Goal: Task Accomplishment & Management: Use online tool/utility

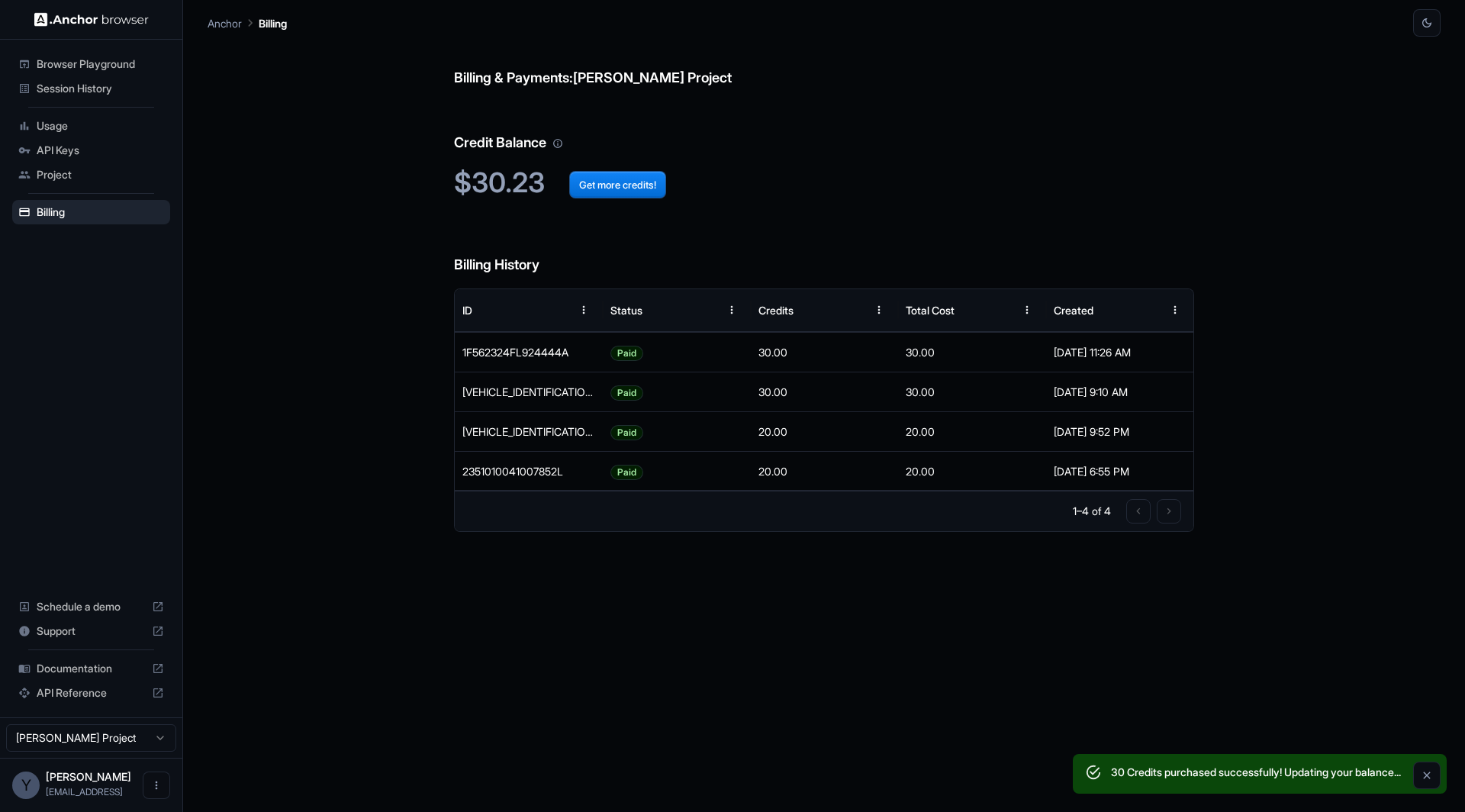
click at [104, 93] on span "Session History" at bounding box center [100, 88] width 128 height 16
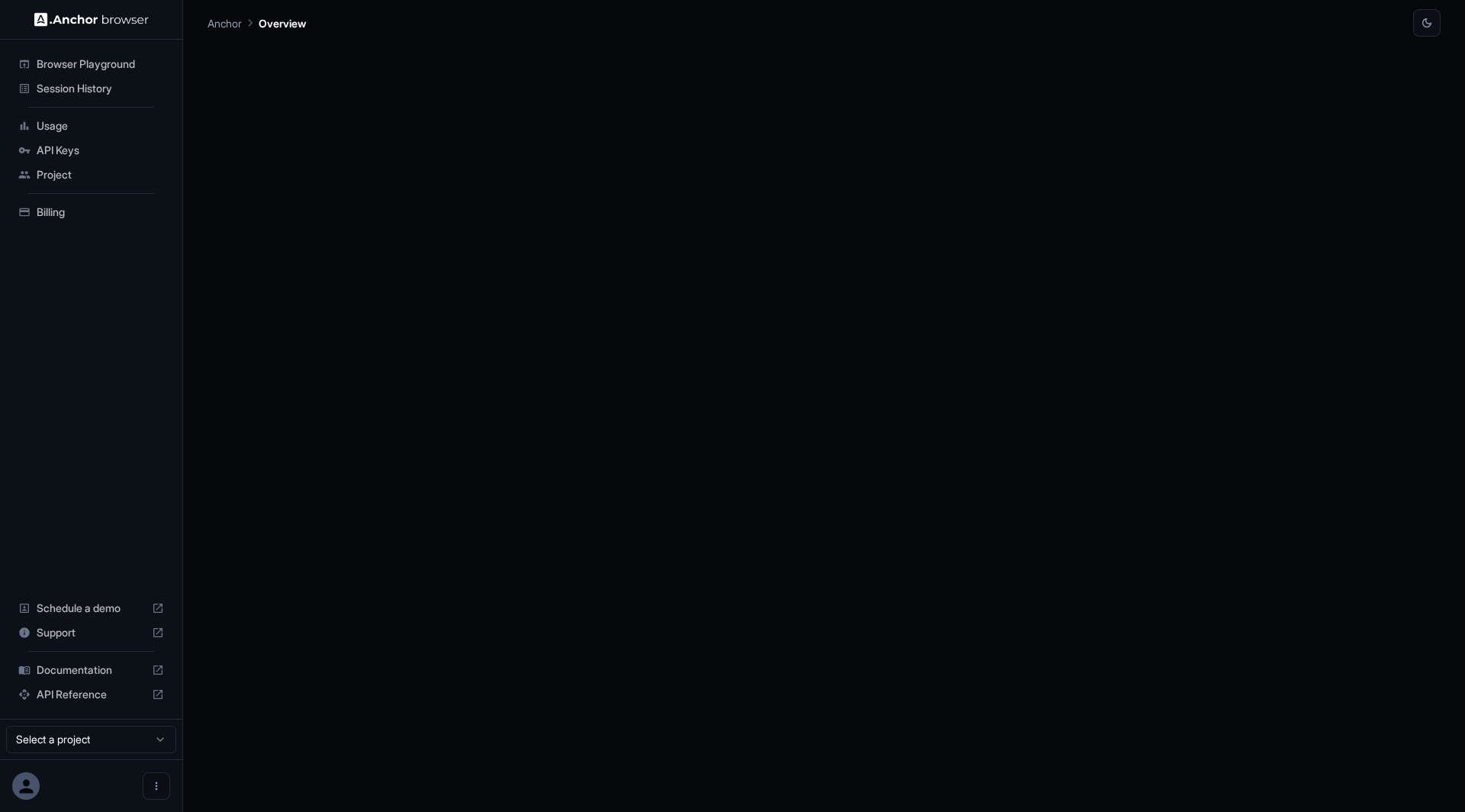
click at [87, 94] on span "Session History" at bounding box center [100, 88] width 128 height 16
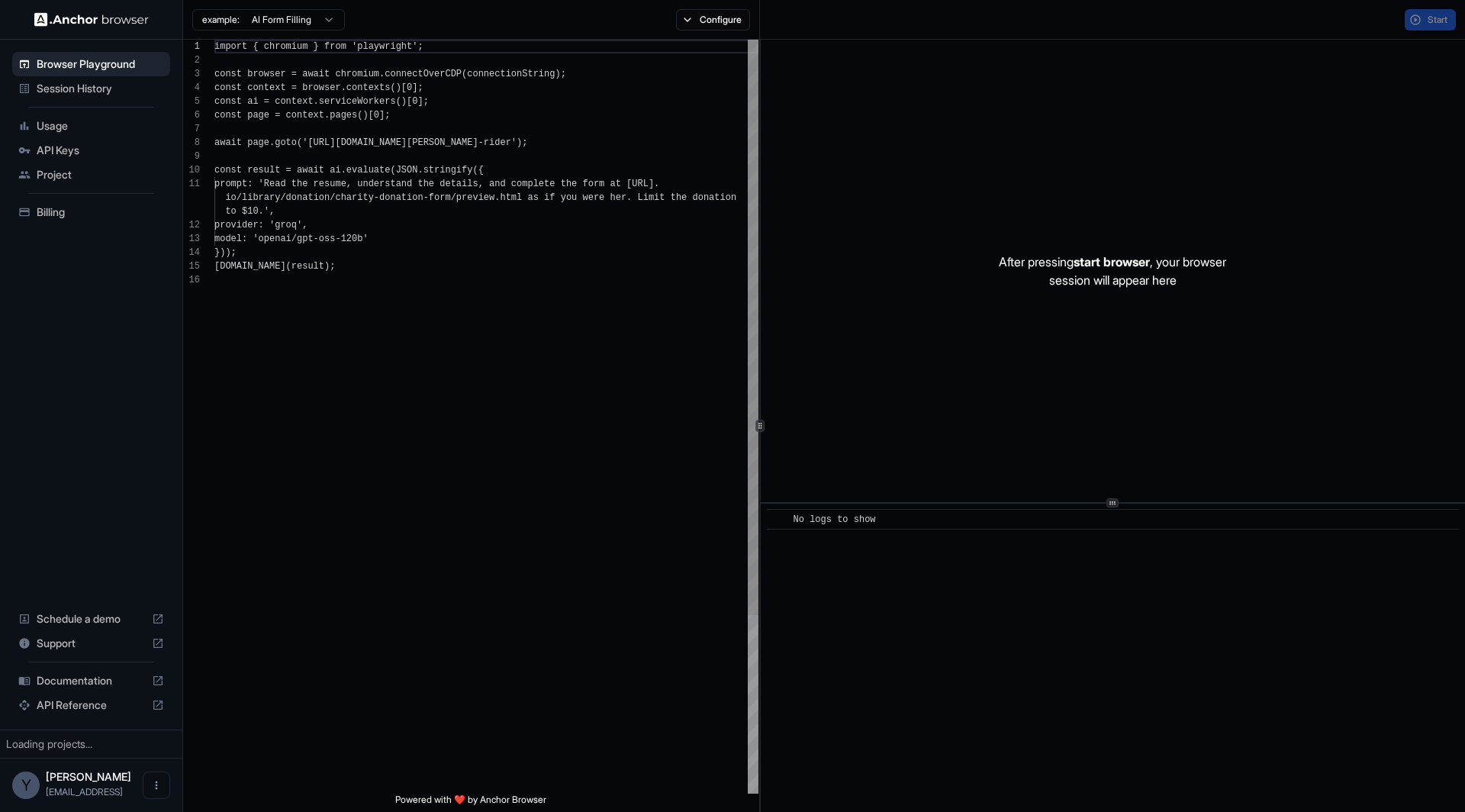
scroll to position [137, 0]
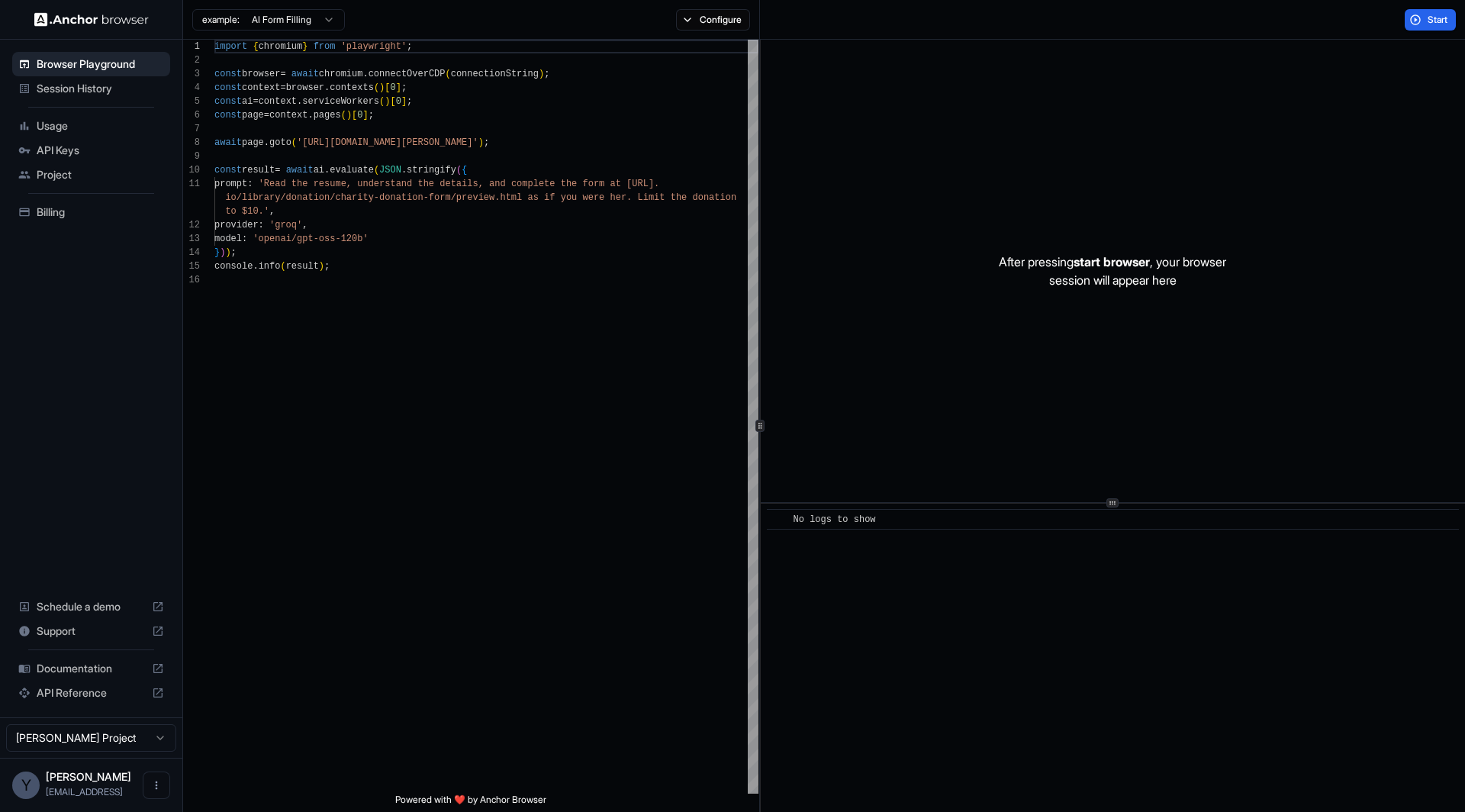
click at [70, 91] on span "Session History" at bounding box center [100, 88] width 128 height 16
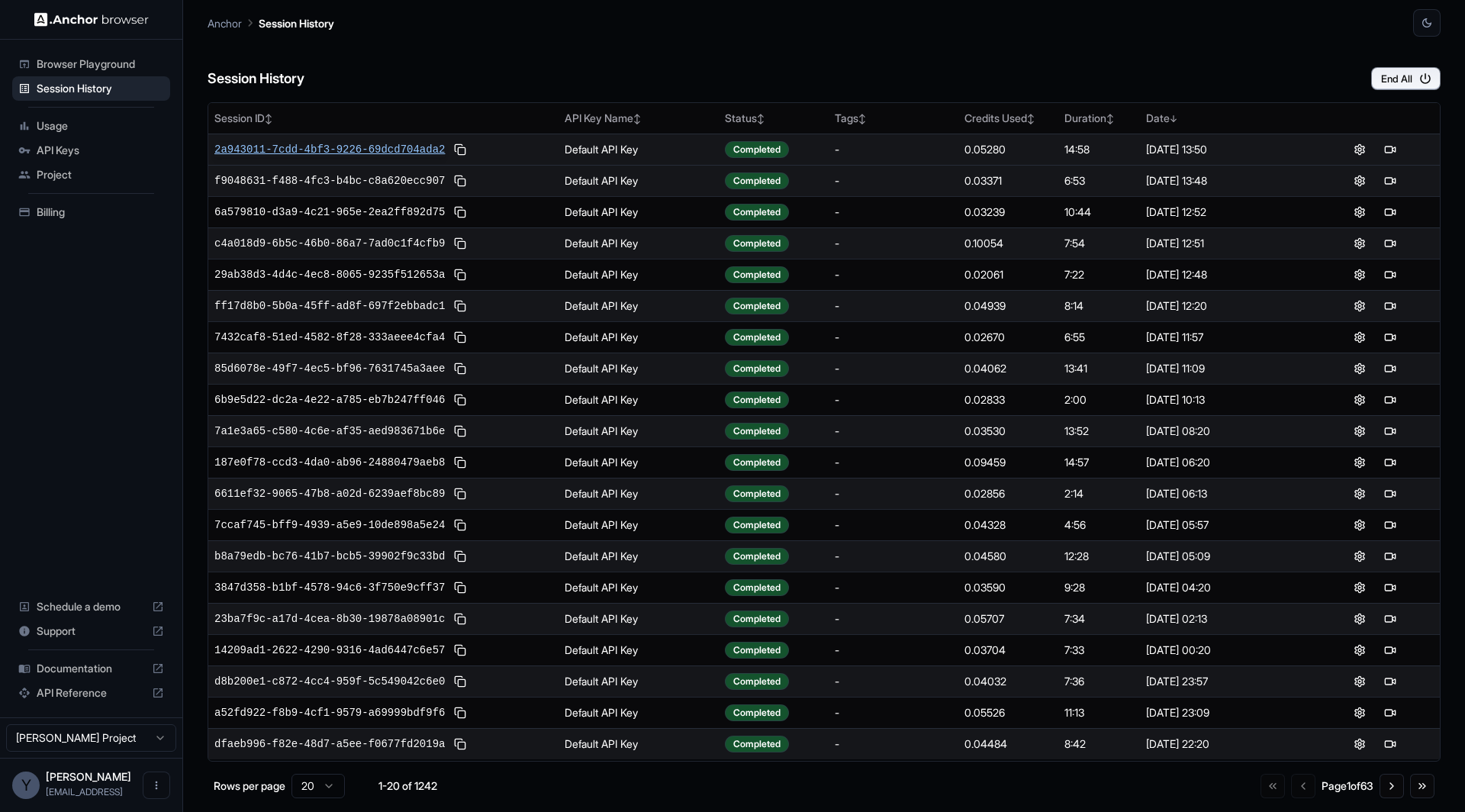
click at [389, 146] on span "2a943011-7cdd-4bf3-9226-69dcd704ada2" at bounding box center [329, 149] width 231 height 16
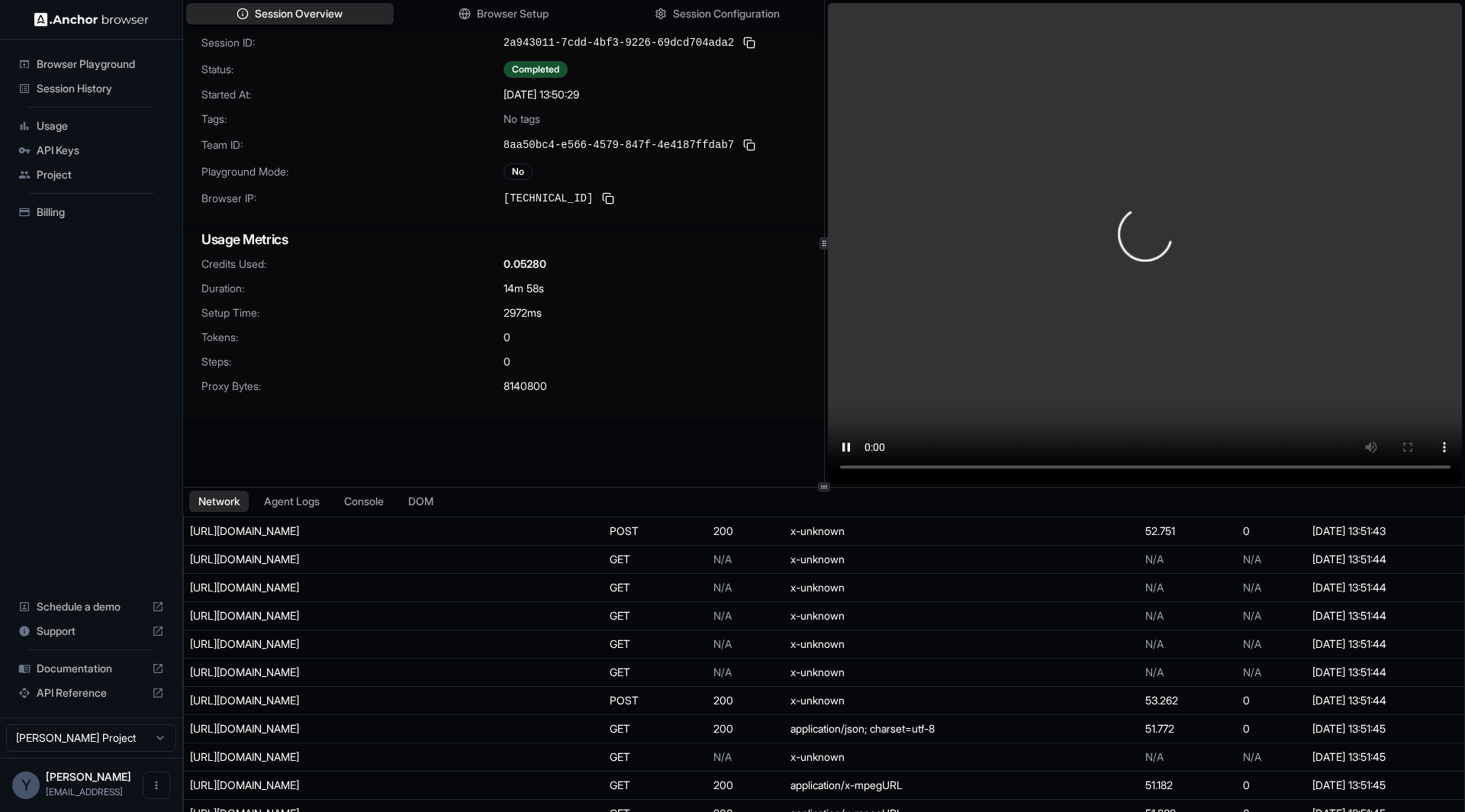
scroll to position [13664, 0]
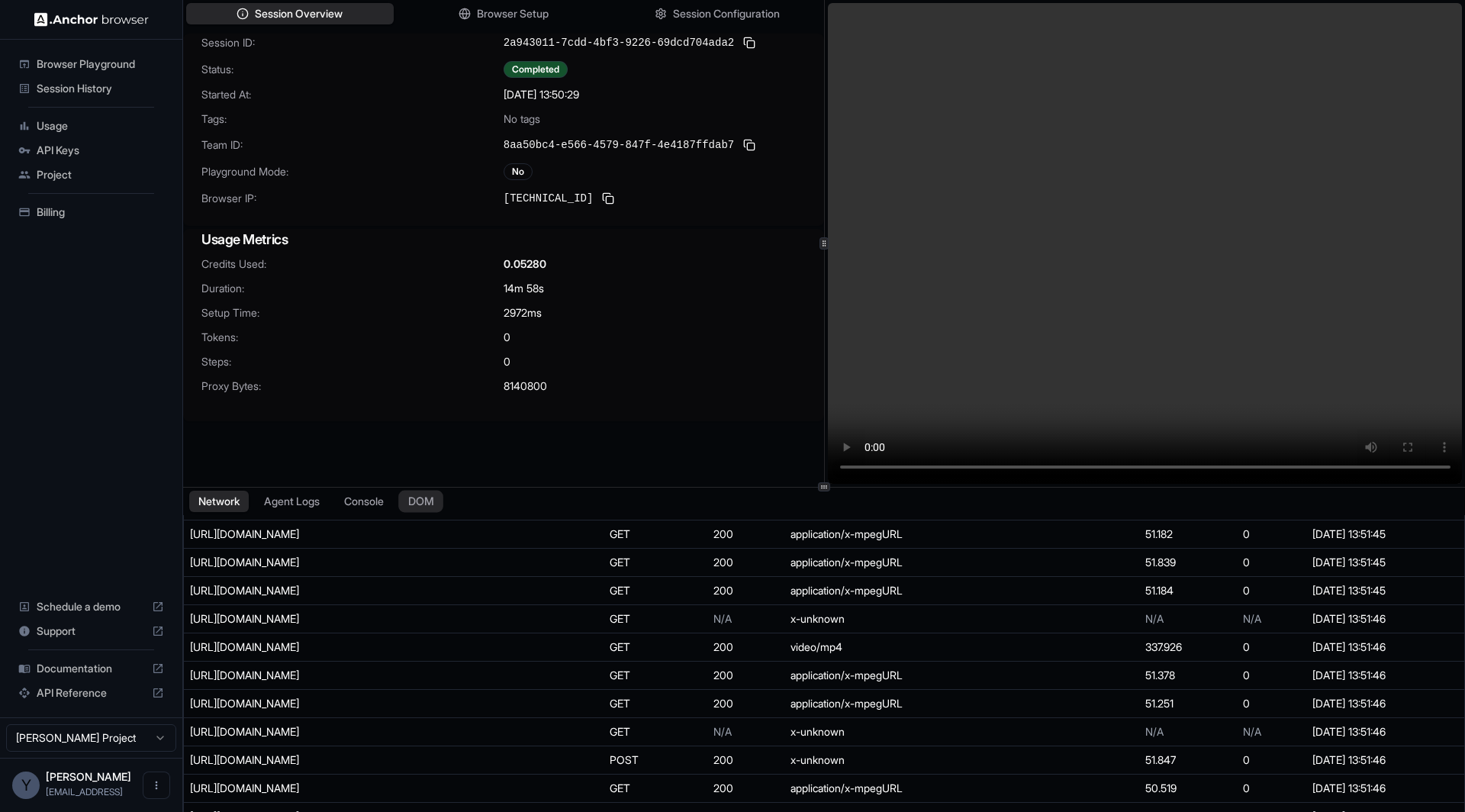
click at [430, 502] on button "DOM" at bounding box center [421, 501] width 45 height 22
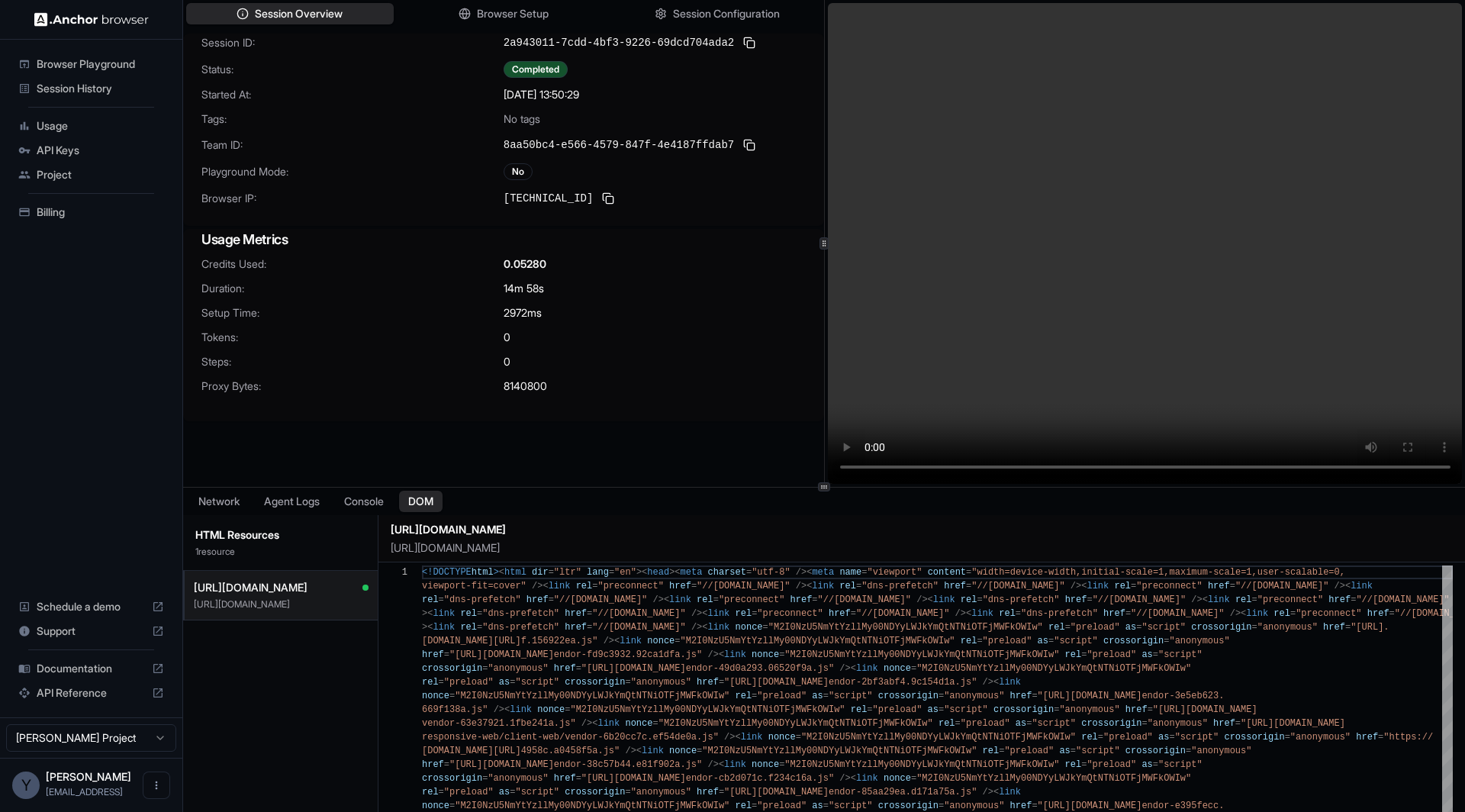
click at [251, 610] on p "[URL][DOMAIN_NAME]" at bounding box center [281, 603] width 175 height 12
